Goal: Book appointment/travel/reservation

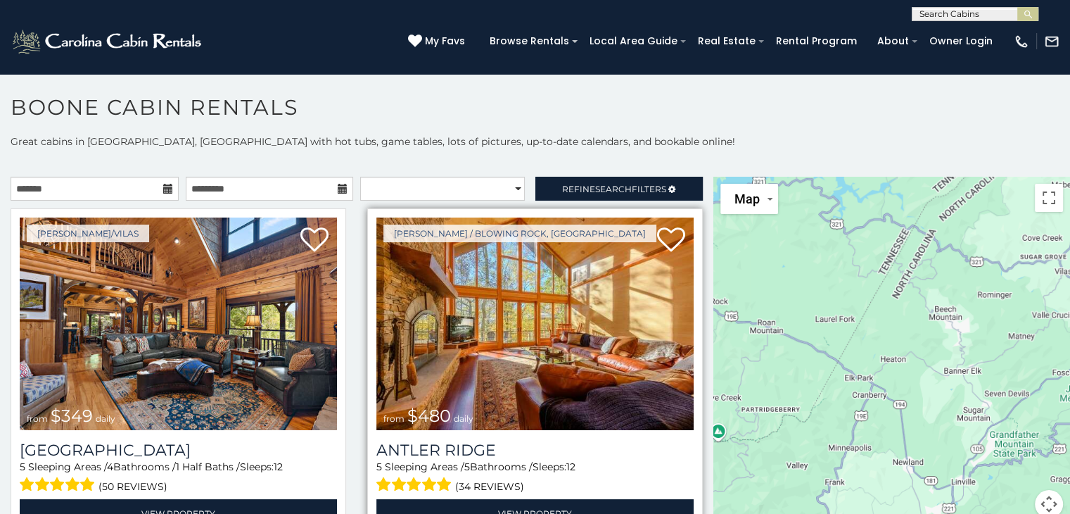
scroll to position [13, 0]
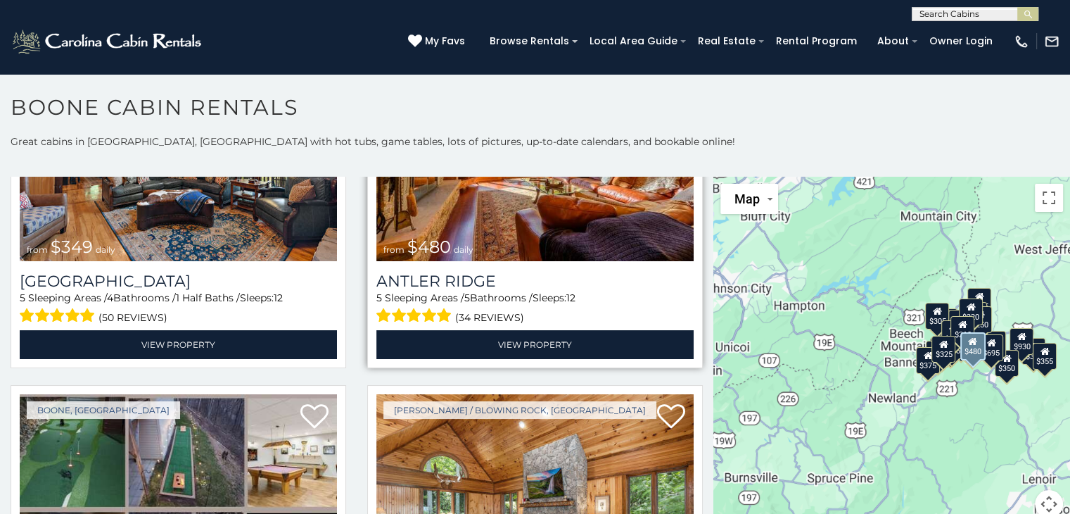
scroll to position [211, 0]
